Goal: Task Accomplishment & Management: Complete application form

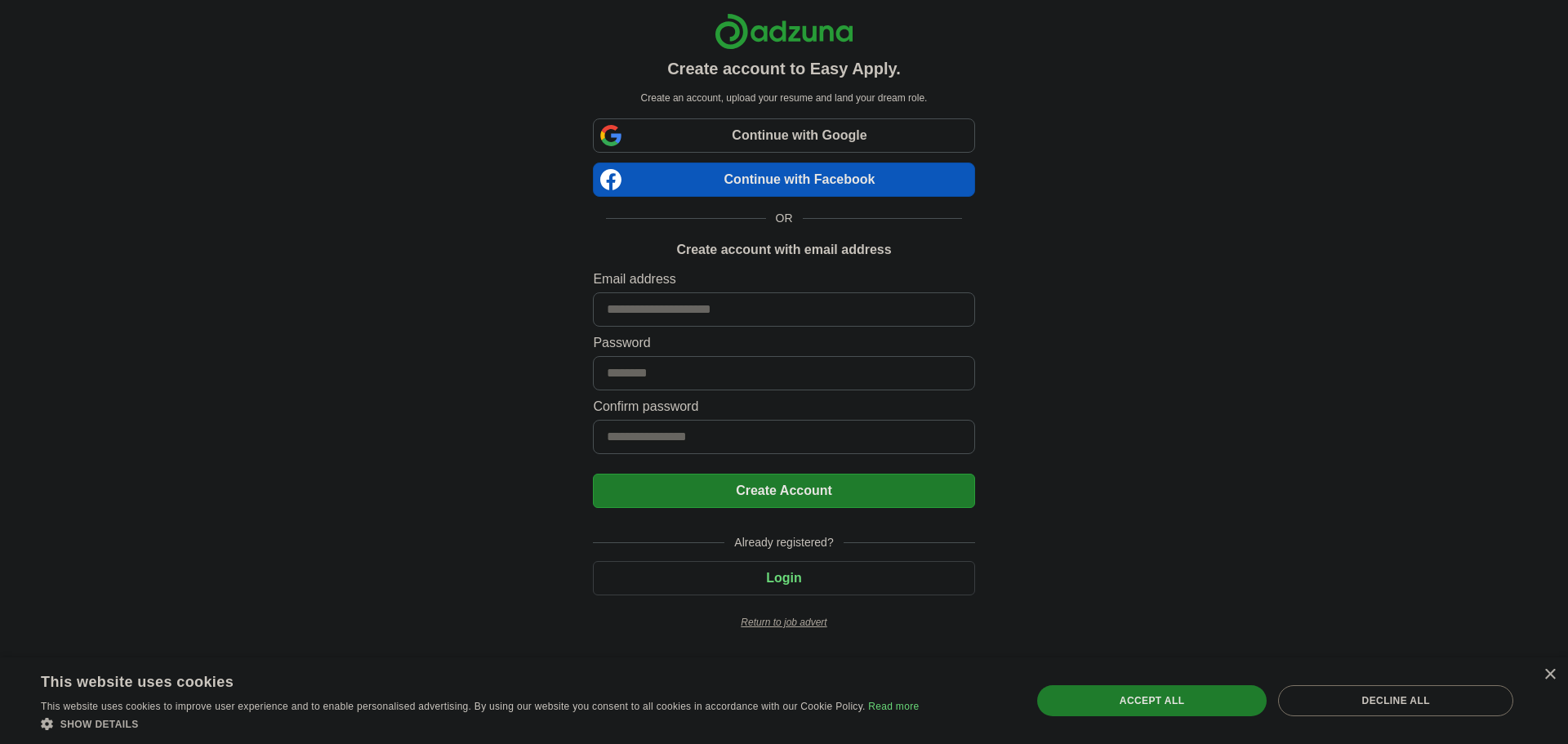
click at [747, 306] on input at bounding box center [784, 309] width 381 height 34
click at [746, 314] on input at bounding box center [784, 309] width 381 height 34
drag, startPoint x: 746, startPoint y: 314, endPoint x: 694, endPoint y: 308, distance: 52.3
click at [694, 308] on input at bounding box center [784, 309] width 381 height 34
click at [690, 308] on input at bounding box center [784, 309] width 381 height 34
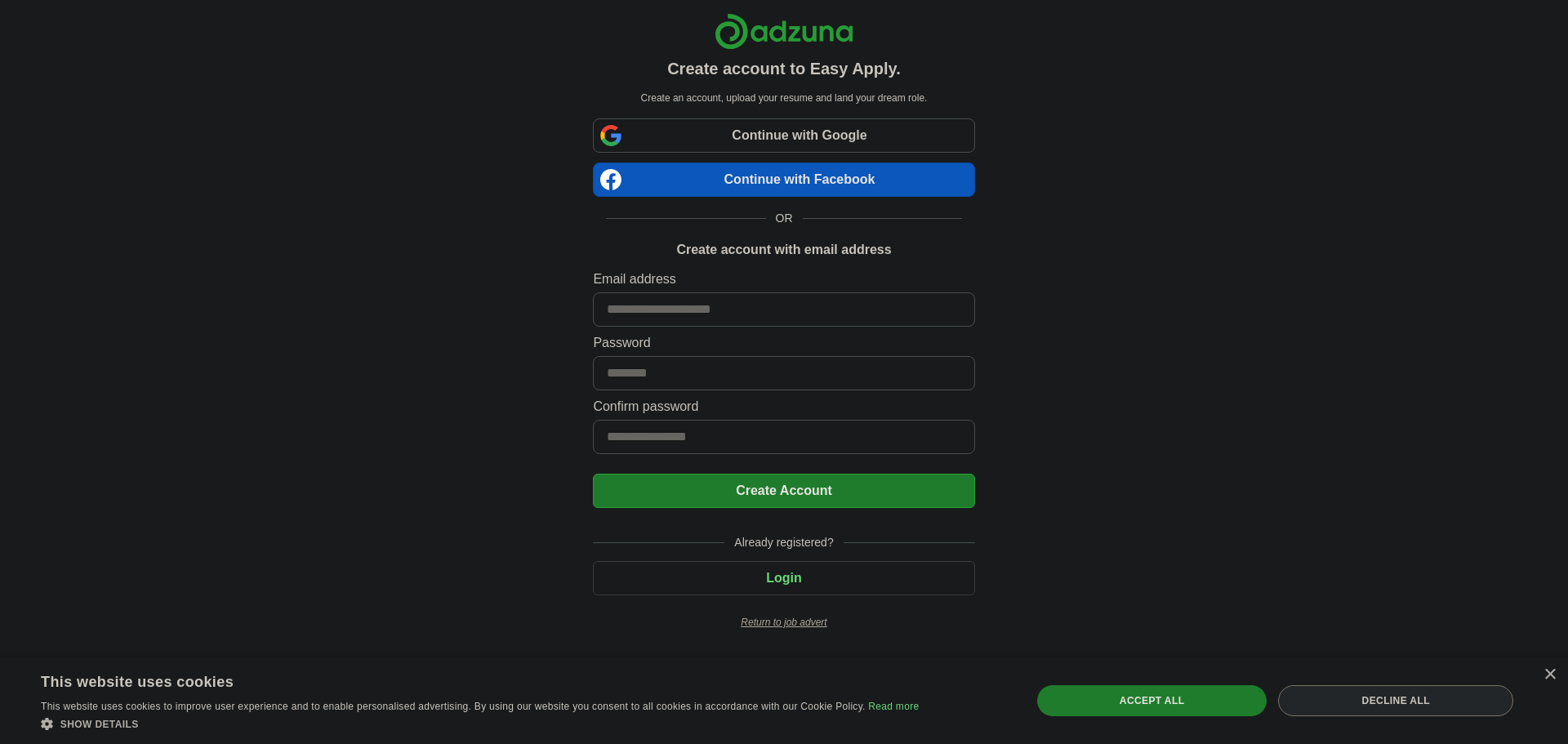
click at [1414, 702] on div "Decline all" at bounding box center [1395, 701] width 235 height 31
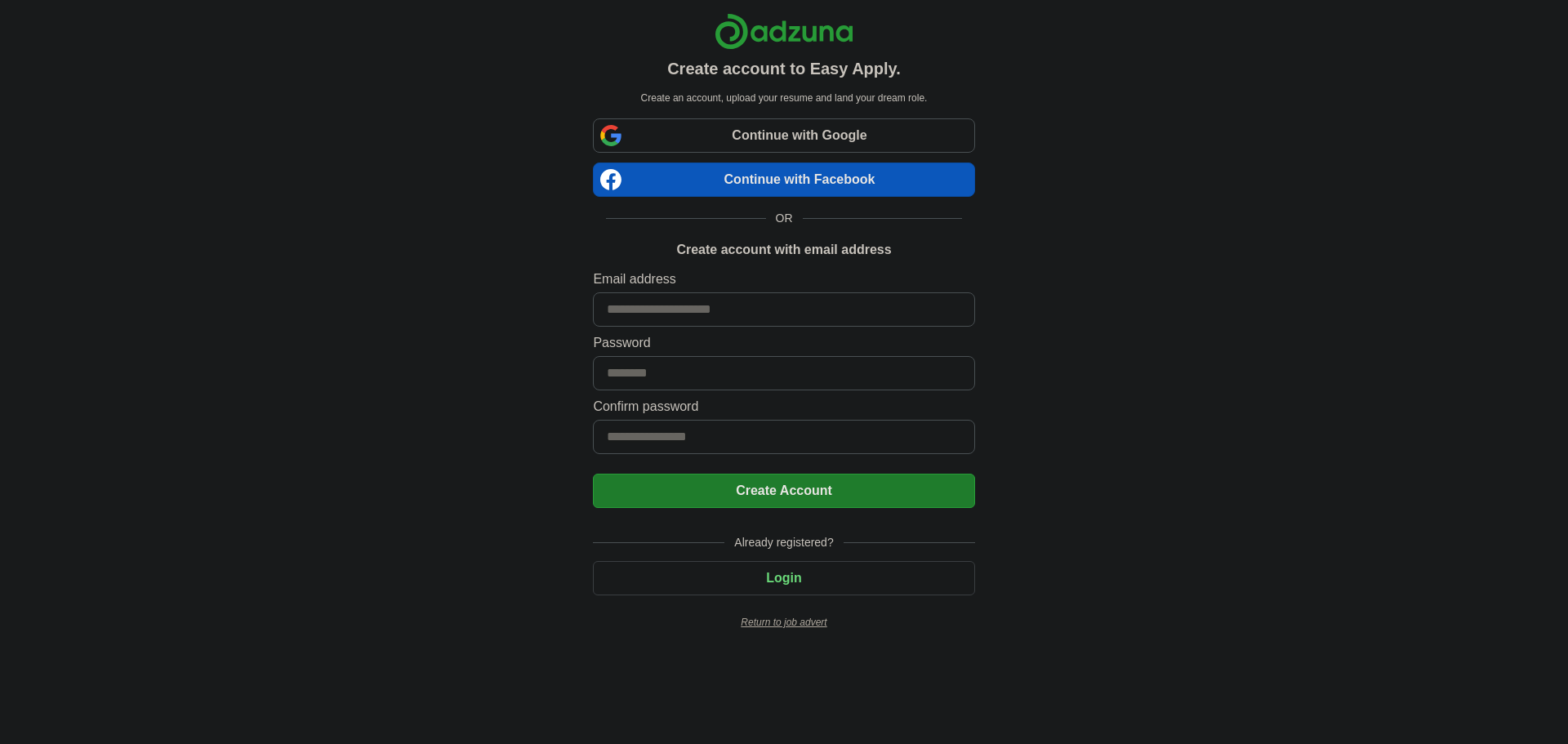
click at [700, 313] on input at bounding box center [784, 309] width 381 height 34
click at [662, 380] on input at bounding box center [784, 373] width 381 height 34
click at [672, 329] on div "Email address Password Confirm password" at bounding box center [784, 364] width 381 height 191
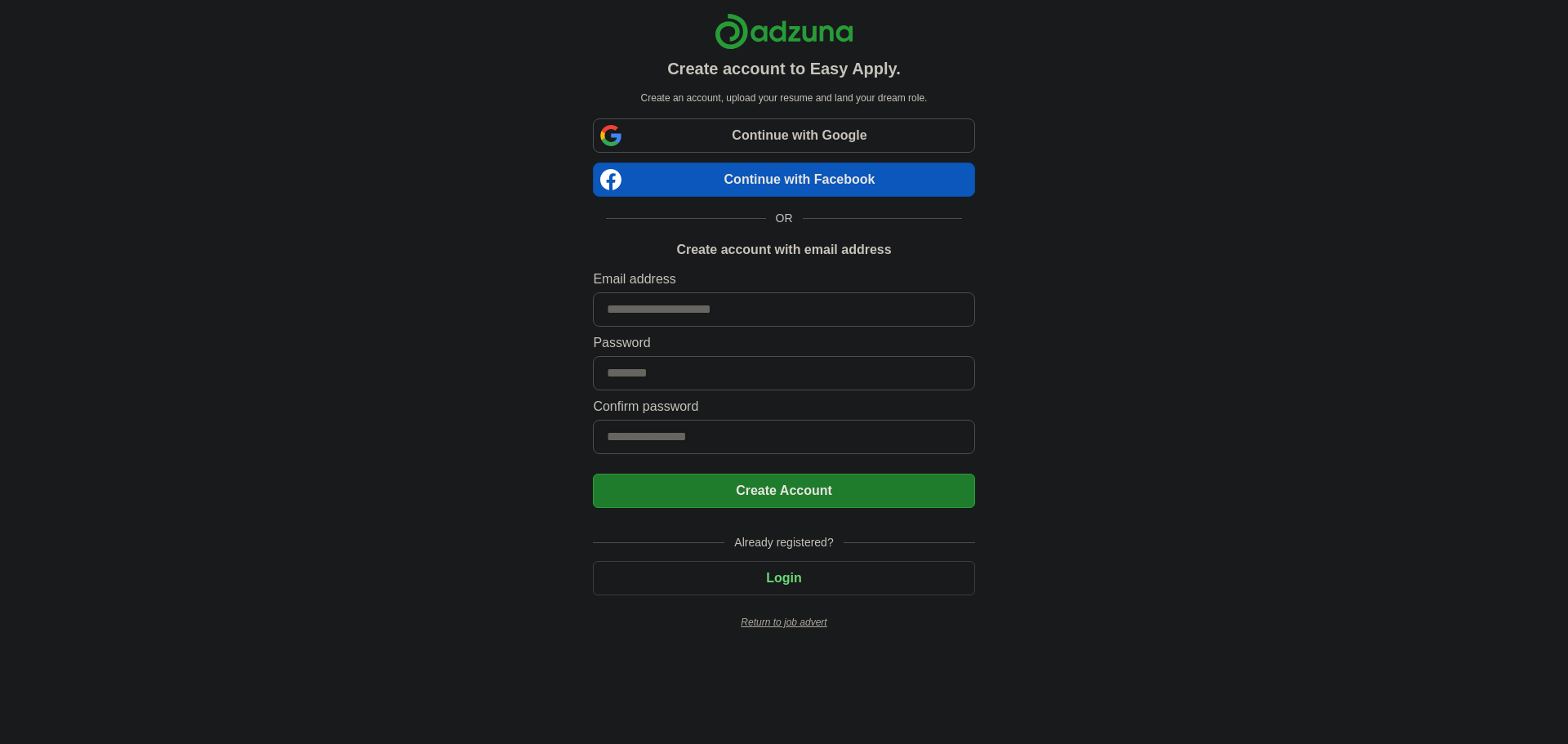
click at [684, 315] on input at bounding box center [784, 309] width 381 height 34
drag, startPoint x: 675, startPoint y: 315, endPoint x: 656, endPoint y: 316, distance: 19.0
click at [656, 316] on input at bounding box center [784, 309] width 381 height 34
type input "**********"
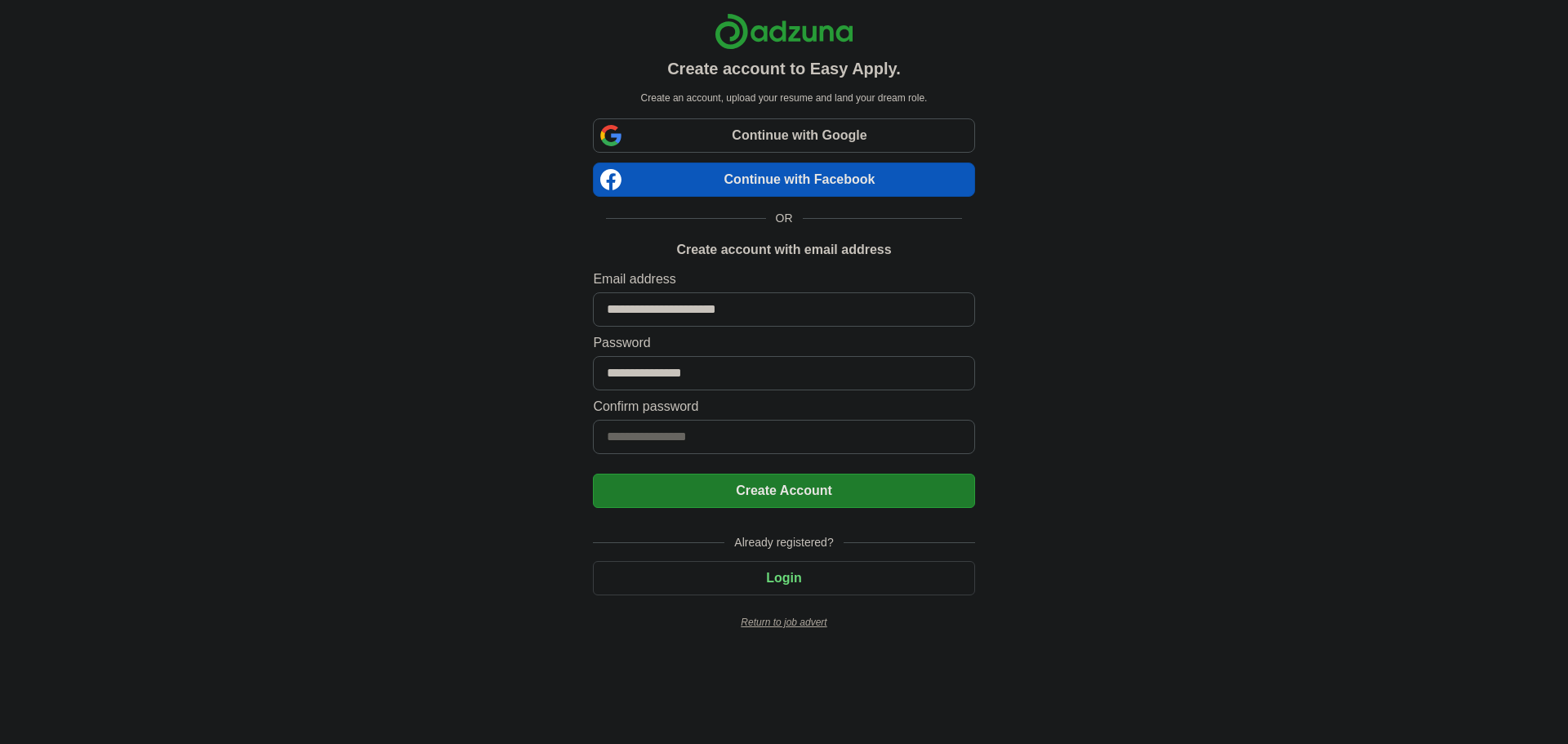
click at [710, 382] on input "**********" at bounding box center [784, 373] width 381 height 34
drag, startPoint x: 710, startPoint y: 383, endPoint x: 633, endPoint y: 366, distance: 78.9
click at [633, 366] on input at bounding box center [784, 373] width 381 height 34
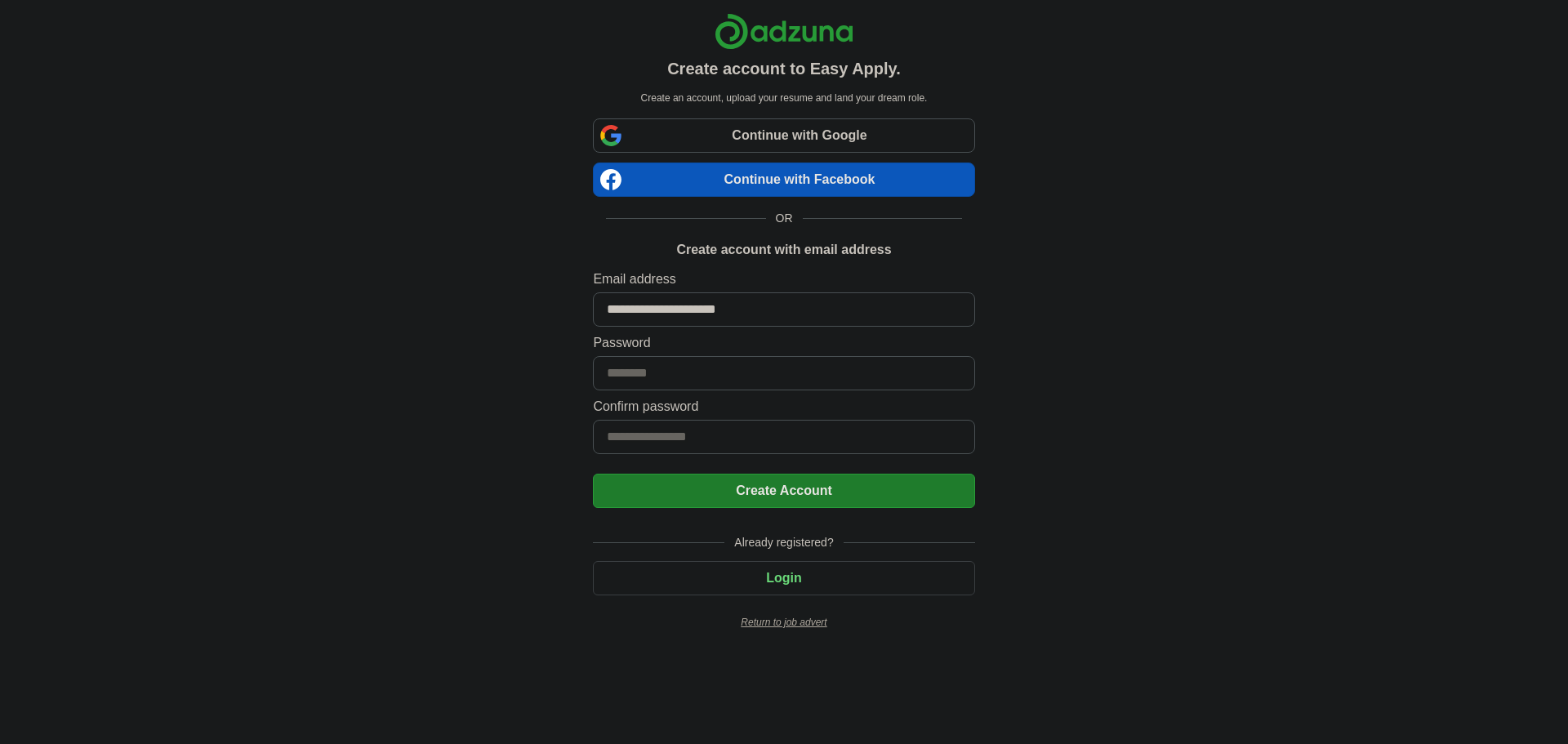
click at [652, 377] on input at bounding box center [784, 373] width 381 height 34
drag, startPoint x: 653, startPoint y: 375, endPoint x: 416, endPoint y: 189, distance: 301.3
click at [415, 189] on div "**********" at bounding box center [784, 328] width 1019 height 656
click at [758, 129] on link "Continue with Google" at bounding box center [784, 136] width 381 height 34
